Goal: Task Accomplishment & Management: Complete application form

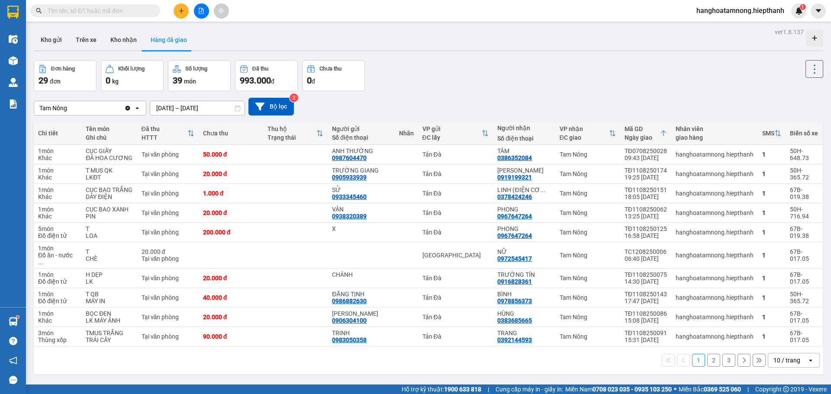
scroll to position [102, 0]
click at [182, 11] on icon "plus" at bounding box center [181, 10] width 5 height 0
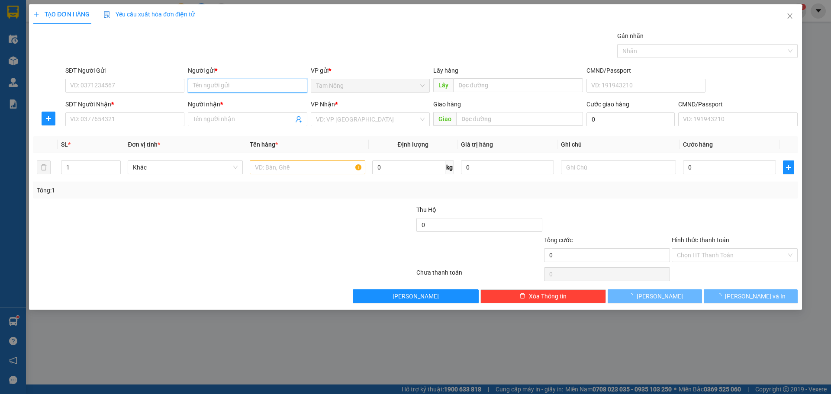
click at [206, 86] on input "Người gửi *" at bounding box center [247, 86] width 119 height 14
click at [205, 87] on input "Người gửi *" at bounding box center [247, 86] width 119 height 14
type input "XỨNG"
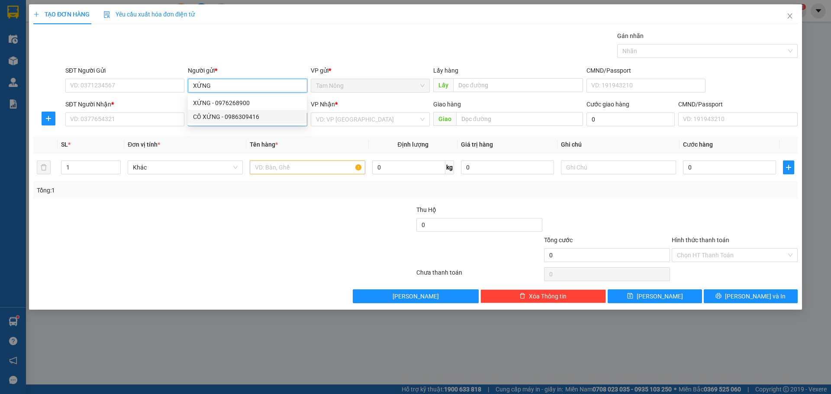
click at [208, 123] on div "CÔ XỨNG - 0986309416" at bounding box center [247, 117] width 119 height 14
type input "0986309416"
type input "CÔ XỨNG"
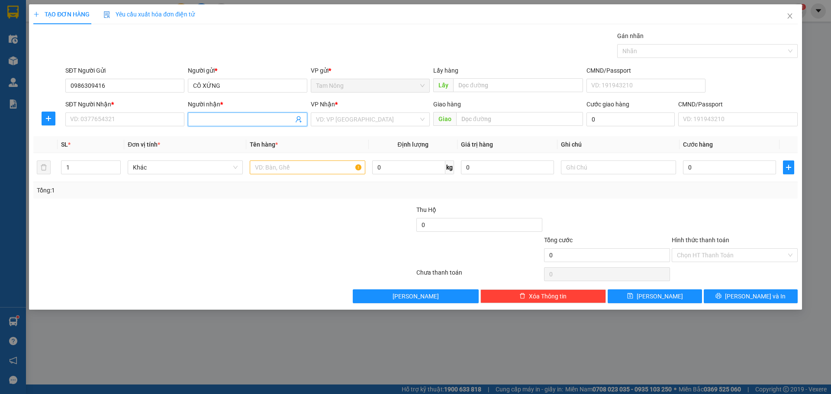
click at [208, 120] on input "Người nhận *" at bounding box center [243, 120] width 100 height 10
type input "EM THANH"
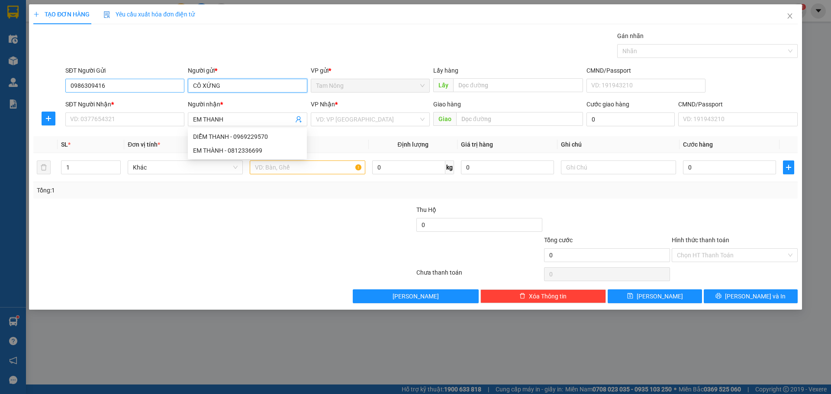
drag, startPoint x: 203, startPoint y: 85, endPoint x: 180, endPoint y: 88, distance: 22.7
click at [180, 88] on div "SĐT Người Gửi 0986309416 Người gửi * CÔ XỨNG CÔ XỨNG VP gửi * Tam Nông Lấy hàng…" at bounding box center [432, 81] width 736 height 30
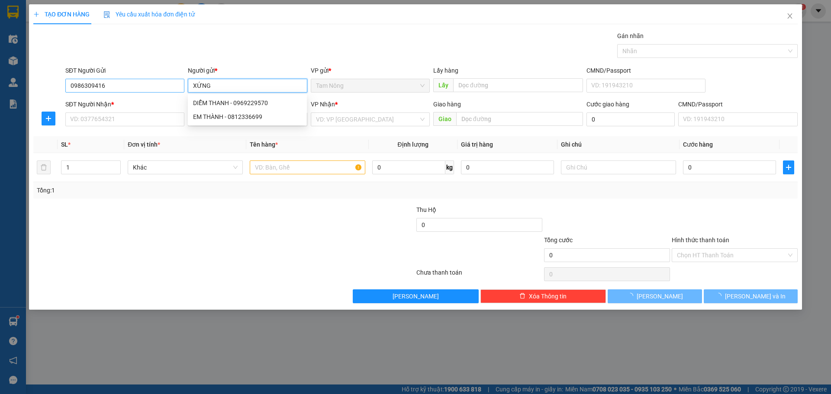
type input "XỨNG"
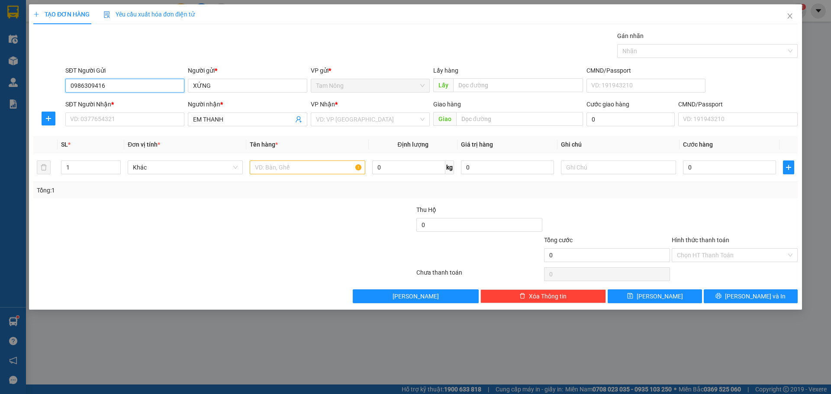
drag, startPoint x: 128, startPoint y: 87, endPoint x: 66, endPoint y: 86, distance: 62.3
click at [66, 86] on input "0986309416" at bounding box center [124, 86] width 119 height 14
click at [169, 124] on input "SĐT Người Nhận *" at bounding box center [124, 120] width 119 height 14
type input "0766667530"
click at [356, 119] on input "search" at bounding box center [367, 119] width 103 height 13
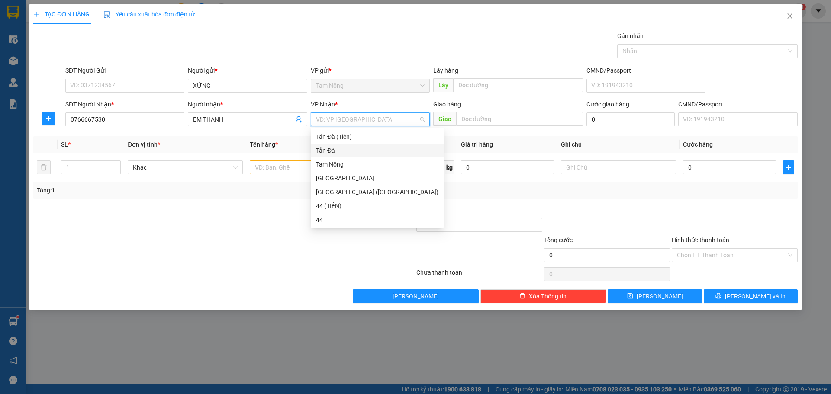
click at [335, 154] on div "Tản Đà" at bounding box center [377, 151] width 122 height 10
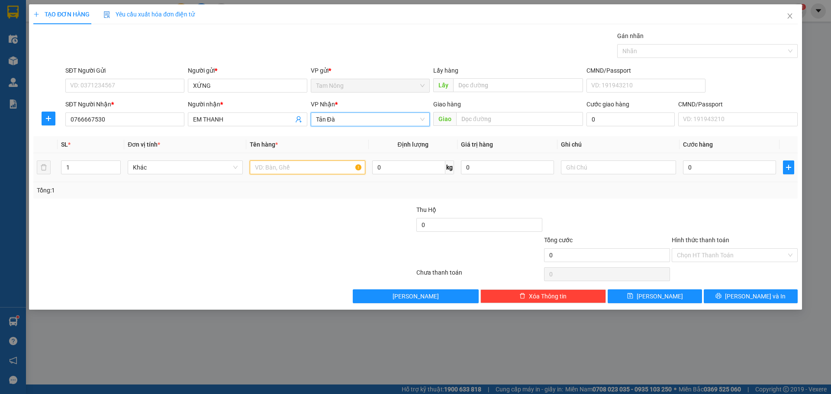
click at [302, 167] on input "text" at bounding box center [307, 168] width 115 height 14
type input "TMUSS"
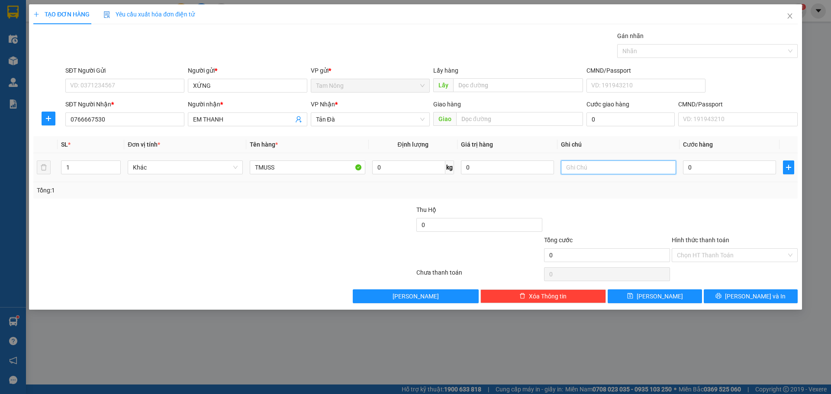
click at [598, 170] on input "text" at bounding box center [618, 168] width 115 height 14
type input "D"
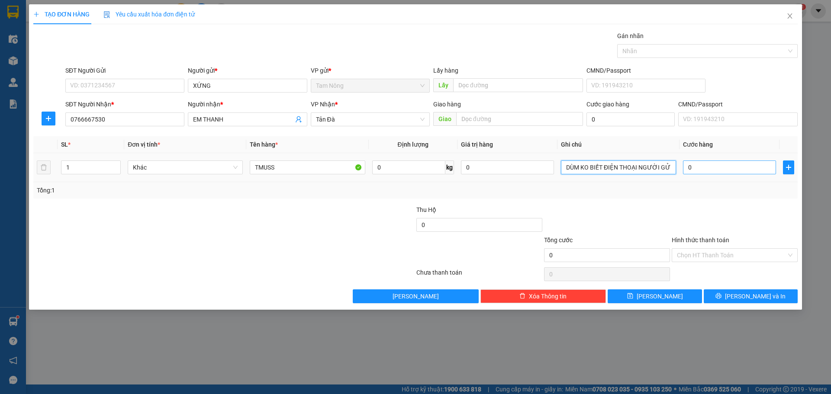
type input "ĐỒ ĂN XE GỬI DÙM KO BIẾT ĐIỆN THOẠI NGƯỜI GỬI"
click at [705, 170] on input "0" at bounding box center [729, 168] width 93 height 14
type input "2"
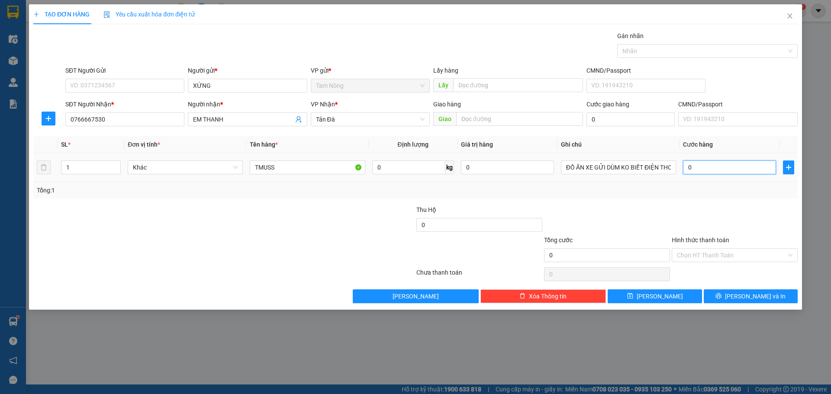
type input "2"
type input "20"
type input "20.000"
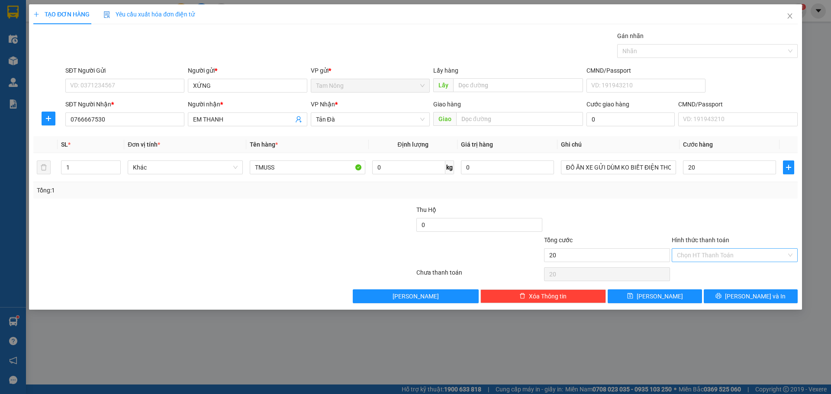
type input "20.000"
click at [752, 254] on input "Hình thức thanh toán" at bounding box center [731, 255] width 109 height 13
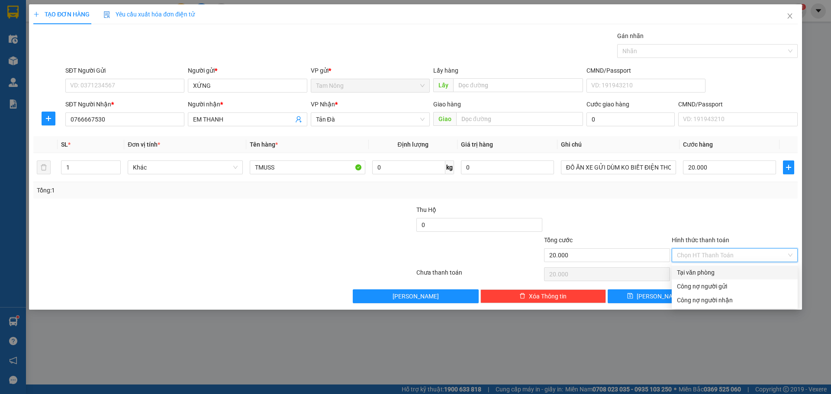
click at [704, 273] on div "Tại văn phòng" at bounding box center [735, 273] width 116 height 10
type input "0"
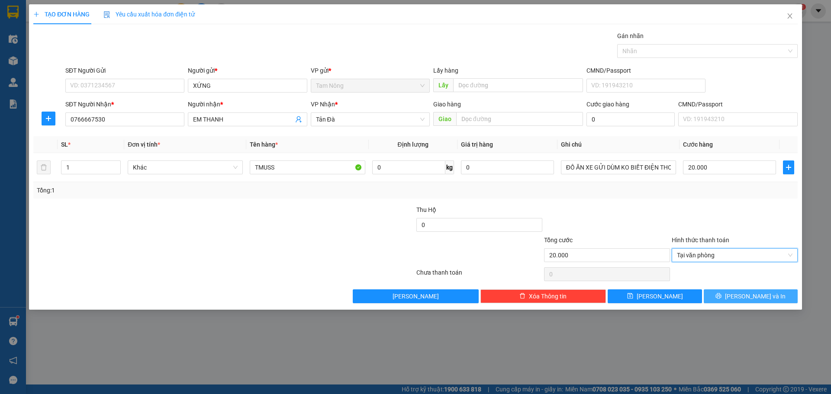
click at [717, 296] on button "[PERSON_NAME] và In" at bounding box center [751, 297] width 94 height 14
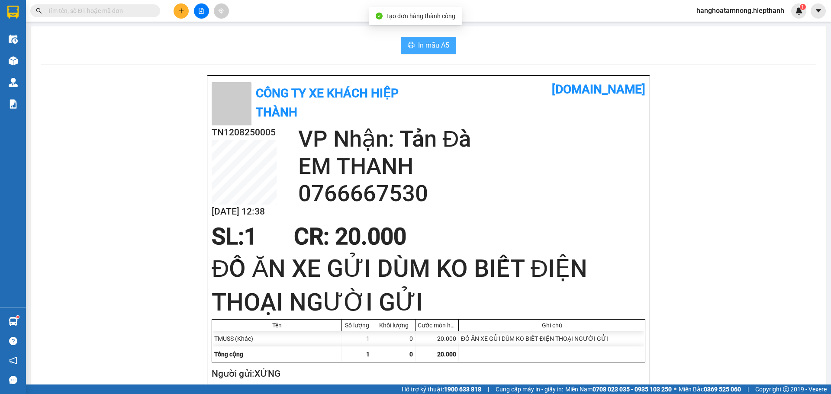
click at [403, 47] on button "In mẫu A5" at bounding box center [428, 45] width 55 height 17
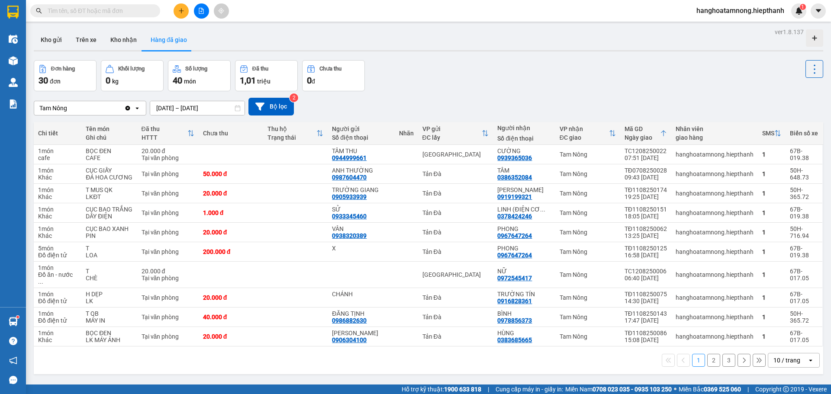
scroll to position [102, 0]
